Goal: Check status: Check status

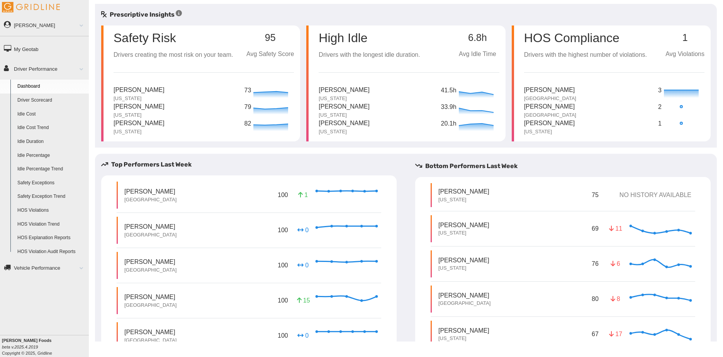
click at [43, 103] on link "Driver Scorecard" at bounding box center [51, 100] width 75 height 14
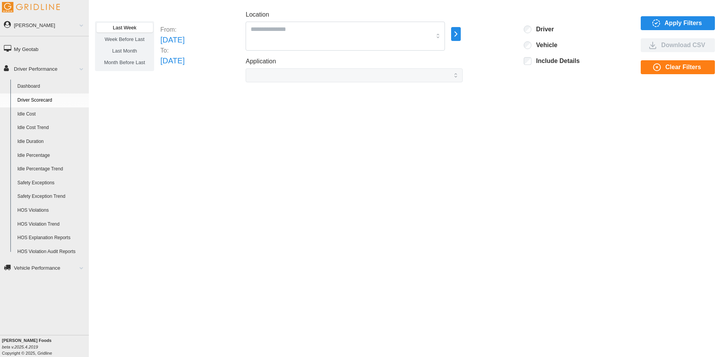
click at [460, 33] on icon "button" at bounding box center [456, 33] width 9 height 9
click at [505, 37] on p "[US_STATE]" at bounding box center [518, 38] width 28 height 7
click at [669, 18] on span "Apply Filters" at bounding box center [683, 23] width 37 height 13
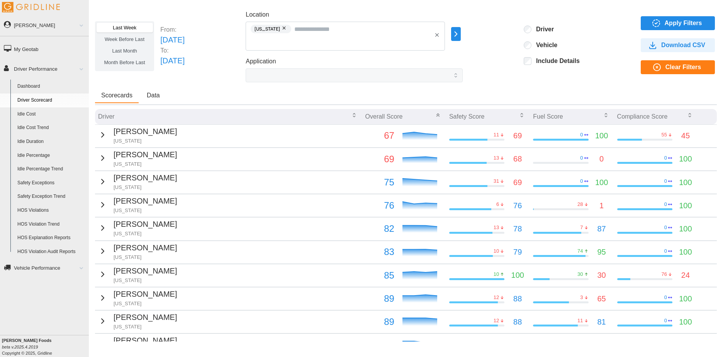
click at [145, 128] on p "[PERSON_NAME]" at bounding box center [145, 132] width 63 height 12
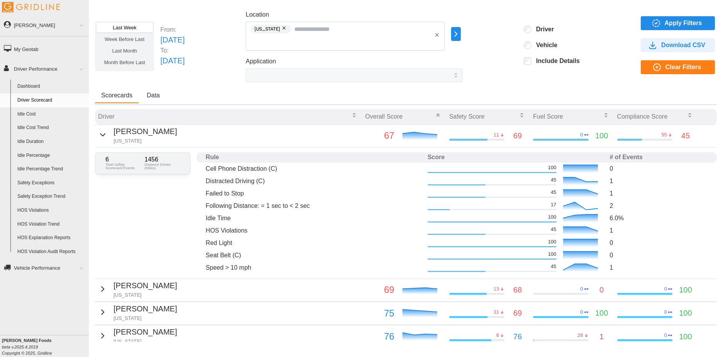
click at [380, 113] on p "Overall Score" at bounding box center [383, 116] width 37 height 9
click at [352, 118] on icon "button" at bounding box center [354, 115] width 6 height 6
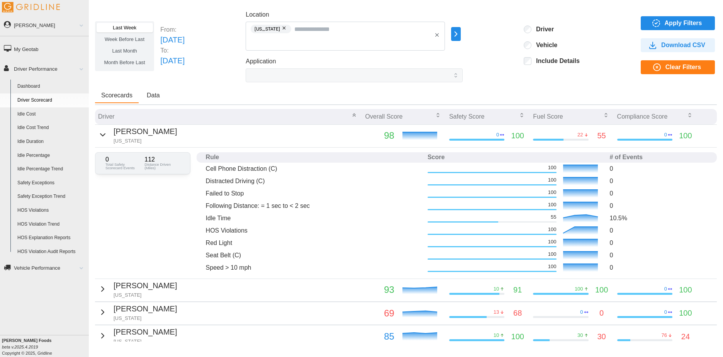
click at [366, 115] on p "Overall Score" at bounding box center [383, 116] width 37 height 9
click at [435, 115] on icon "button" at bounding box center [438, 115] width 6 height 6
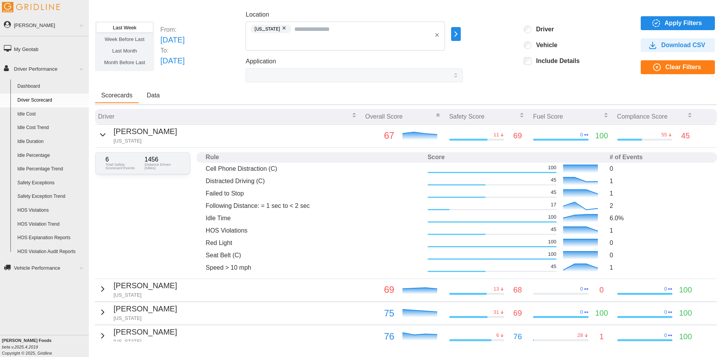
click at [433, 115] on div "Overall Score" at bounding box center [404, 117] width 78 height 14
click at [436, 116] on icon "button" at bounding box center [438, 115] width 6 height 6
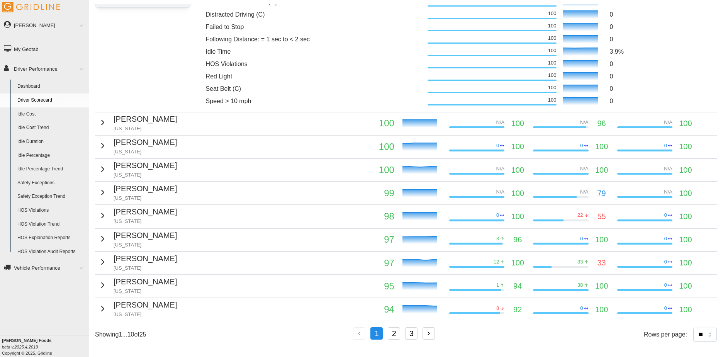
scroll to position [173, 0]
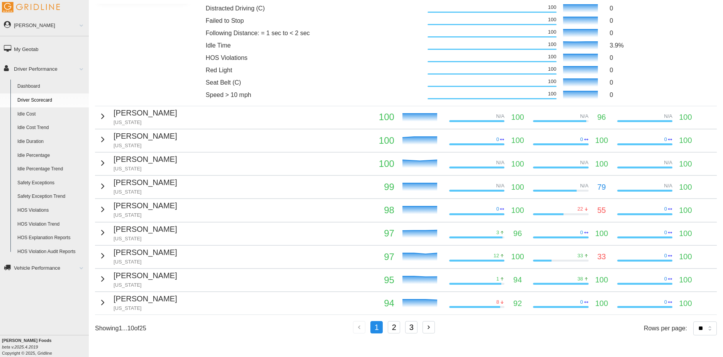
click at [407, 327] on button "3" at bounding box center [411, 327] width 12 height 12
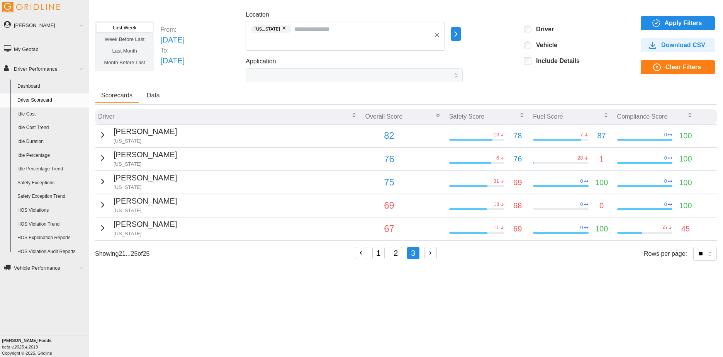
scroll to position [0, 0]
click at [106, 200] on div "Andres Espinoza New Jersey" at bounding box center [137, 204] width 79 height 19
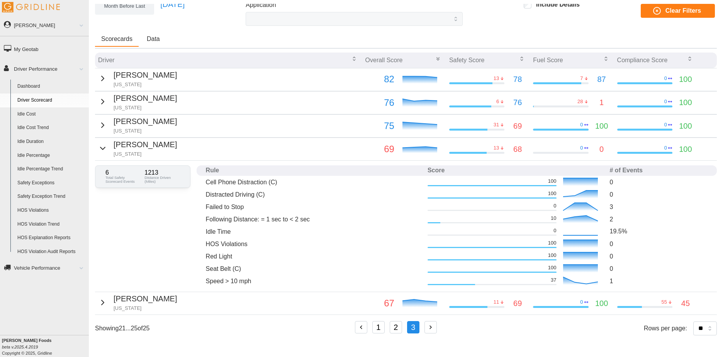
scroll to position [62, 0]
click at [101, 144] on icon "button" at bounding box center [102, 148] width 9 height 9
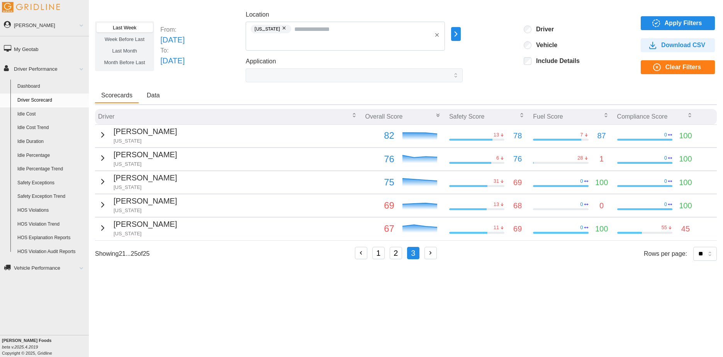
scroll to position [0, 0]
click at [137, 52] on span "Last Month" at bounding box center [124, 51] width 25 height 6
click at [644, 25] on button "Apply Filters" at bounding box center [678, 23] width 74 height 14
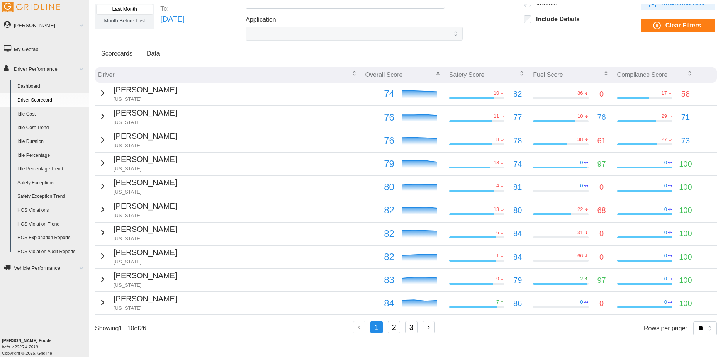
scroll to position [42, 0]
